Goal: Task Accomplishment & Management: Use online tool/utility

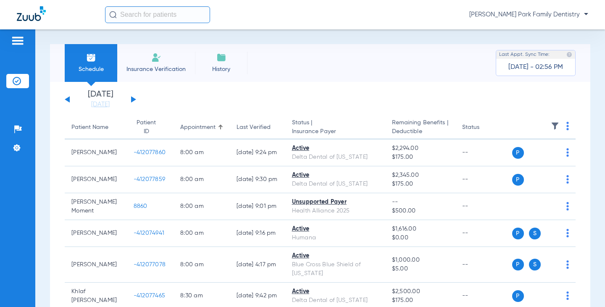
click at [131, 99] on button at bounding box center [133, 99] width 5 height 6
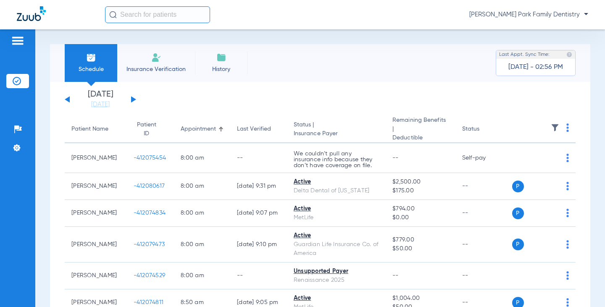
click at [551, 127] on img at bounding box center [555, 127] width 8 height 8
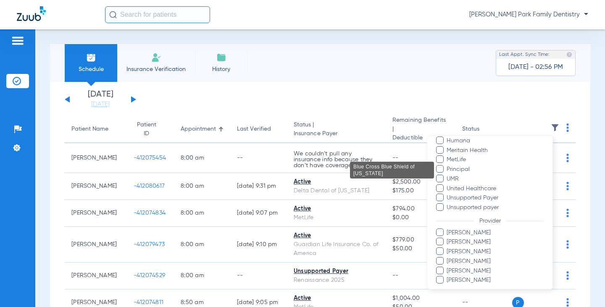
scroll to position [201, 0]
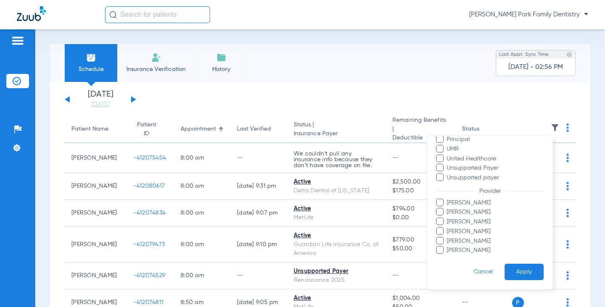
click at [489, 211] on span "[PERSON_NAME]" at bounding box center [494, 212] width 97 height 9
click at [448, 218] on input "[PERSON_NAME]" at bounding box center [448, 218] width 0 height 0
click at [516, 275] on button "Apply" at bounding box center [523, 272] width 39 height 16
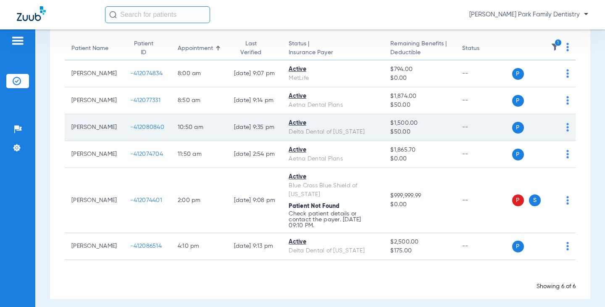
scroll to position [86, 0]
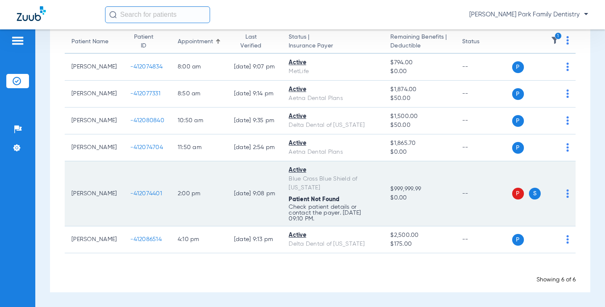
click at [130, 194] on span "-412074401" at bounding box center [146, 194] width 32 height 6
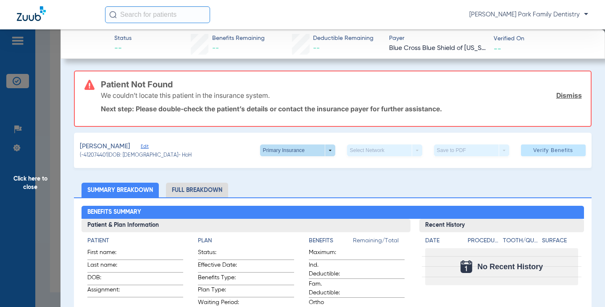
click at [287, 151] on span at bounding box center [297, 150] width 20 height 20
click at [288, 188] on button "Secondary Insurance" at bounding box center [288, 184] width 69 height 17
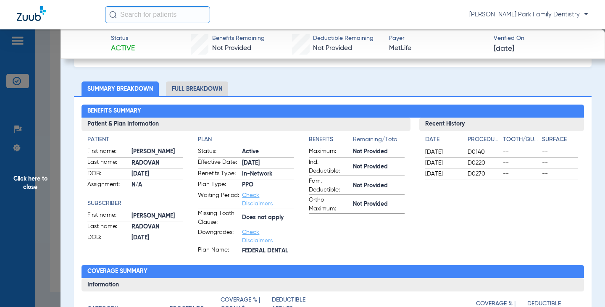
scroll to position [0, 0]
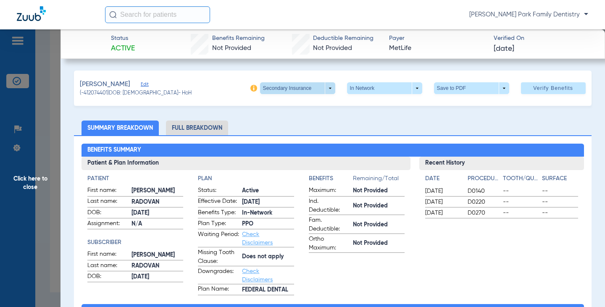
click at [327, 85] on span at bounding box center [297, 88] width 75 height 12
click at [296, 100] on button "Primary Insurance" at bounding box center [288, 105] width 69 height 17
